Goal: Navigation & Orientation: Locate item on page

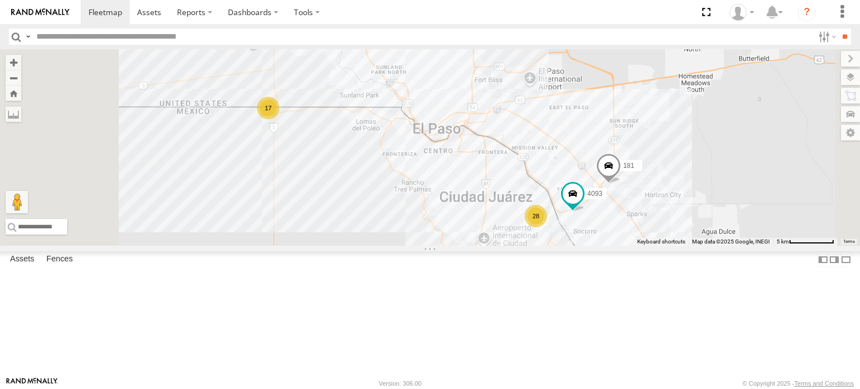
click at [0, 0] on div "C6786" at bounding box center [0, 0] width 0 height 0
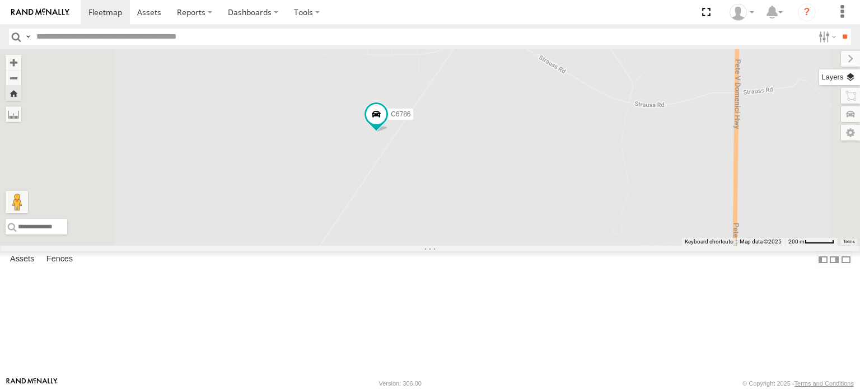
click at [853, 72] on label at bounding box center [839, 77] width 41 height 16
click at [0, 0] on span "Basemaps" at bounding box center [0, 0] width 0 height 0
click at [0, 0] on div "Night" at bounding box center [0, 0] width 0 height 0
click at [0, 0] on span "Satellite + Roadmap" at bounding box center [0, 0] width 0 height 0
